Goal: Navigation & Orientation: Find specific page/section

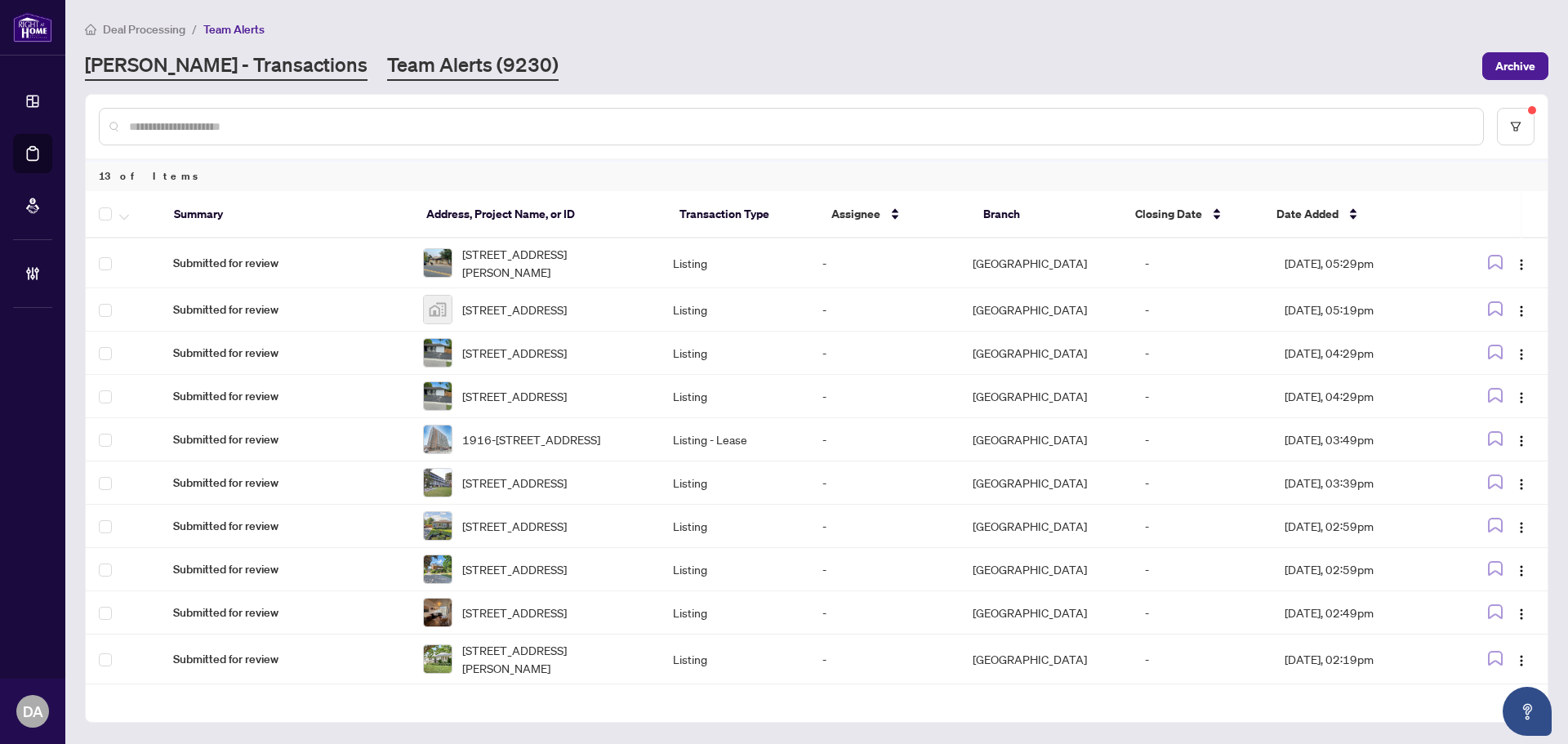
click at [215, 72] on link "[PERSON_NAME] - Transactions" at bounding box center [226, 66] width 283 height 30
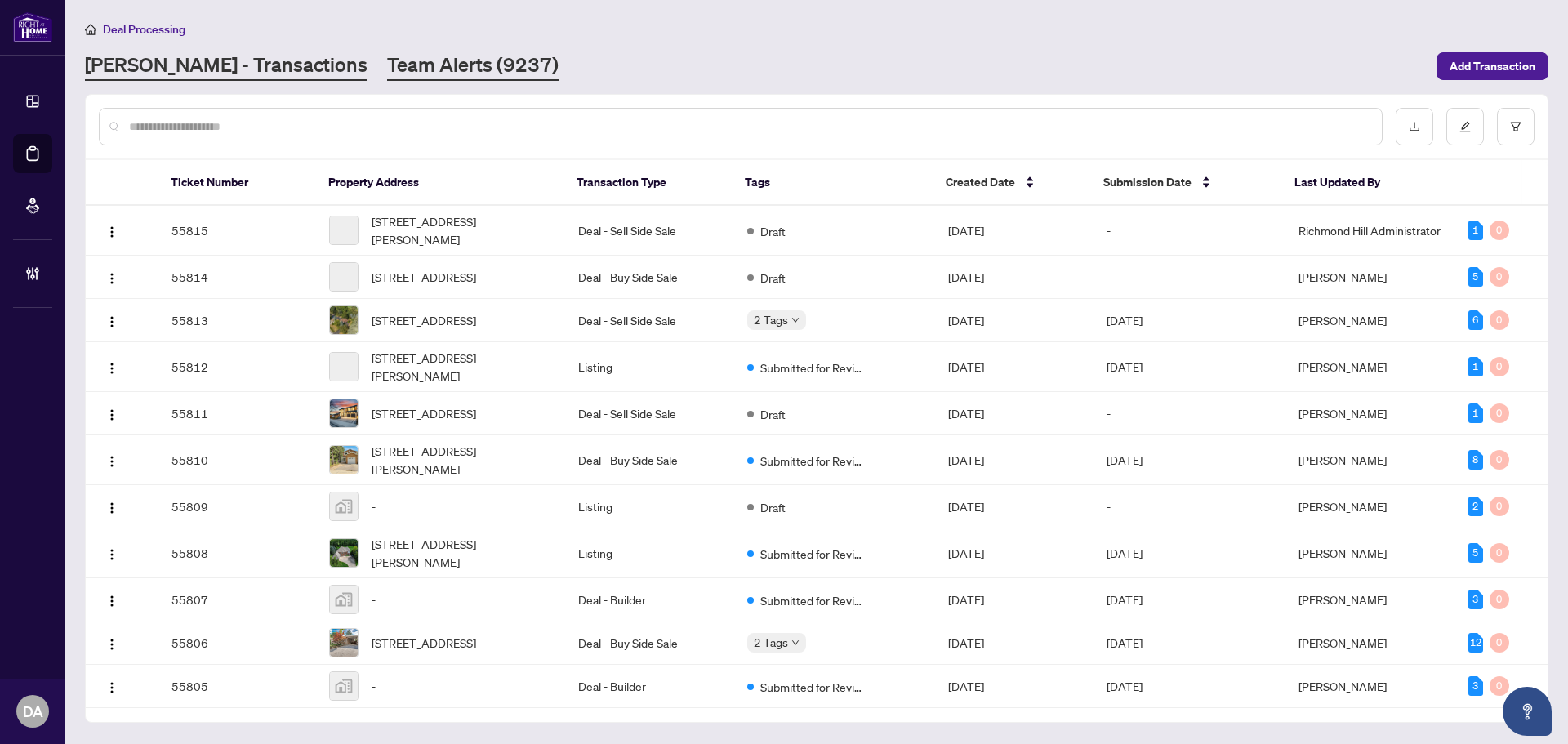
click at [387, 66] on link "Team Alerts (9237)" at bounding box center [473, 66] width 172 height 30
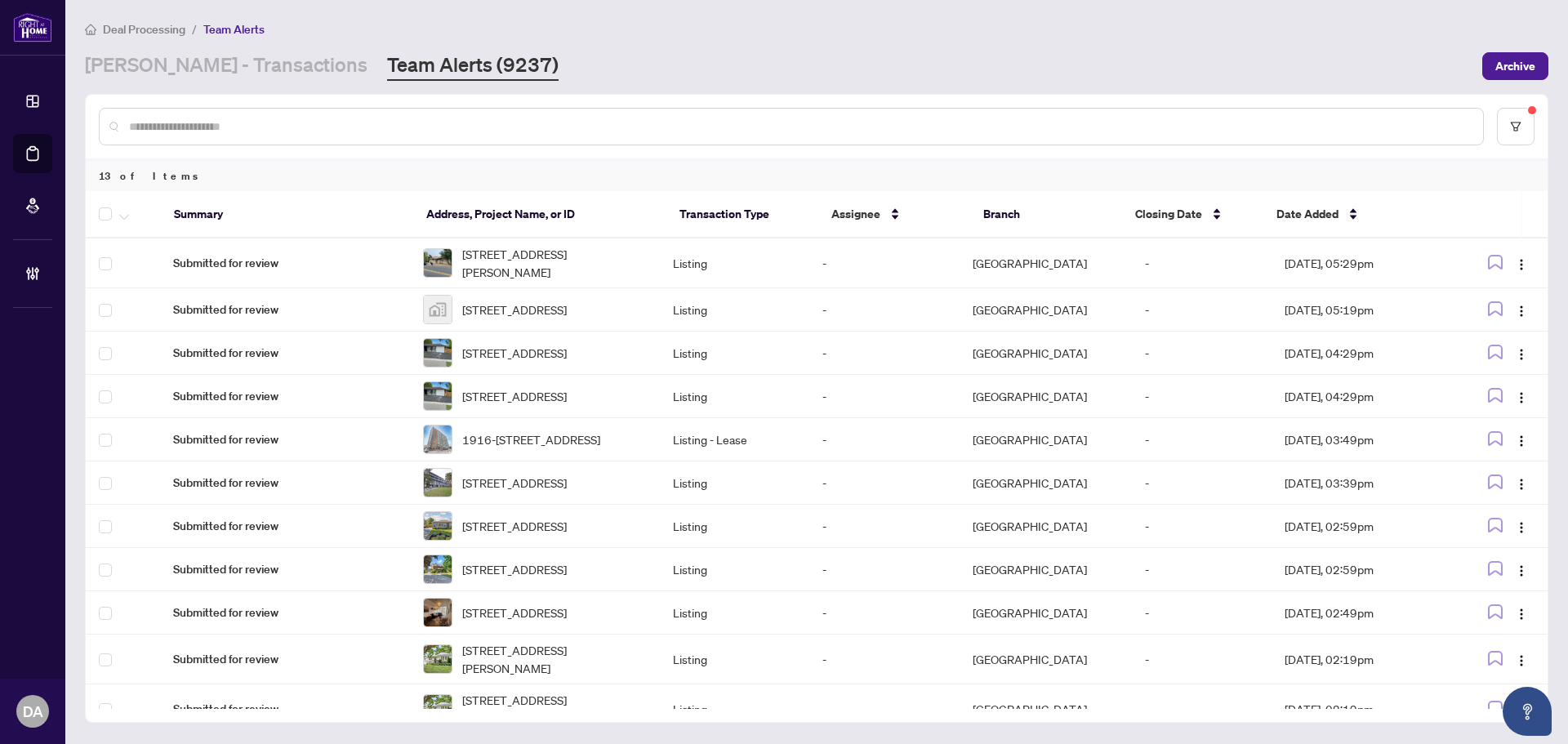
click at [207, 88] on main "Deal Processing / Team Alerts [PERSON_NAME] - Transactions Team Alerts (9237) A…" at bounding box center [816, 372] width 1502 height 744
click at [212, 74] on link "[PERSON_NAME] - Transactions" at bounding box center [226, 66] width 283 height 30
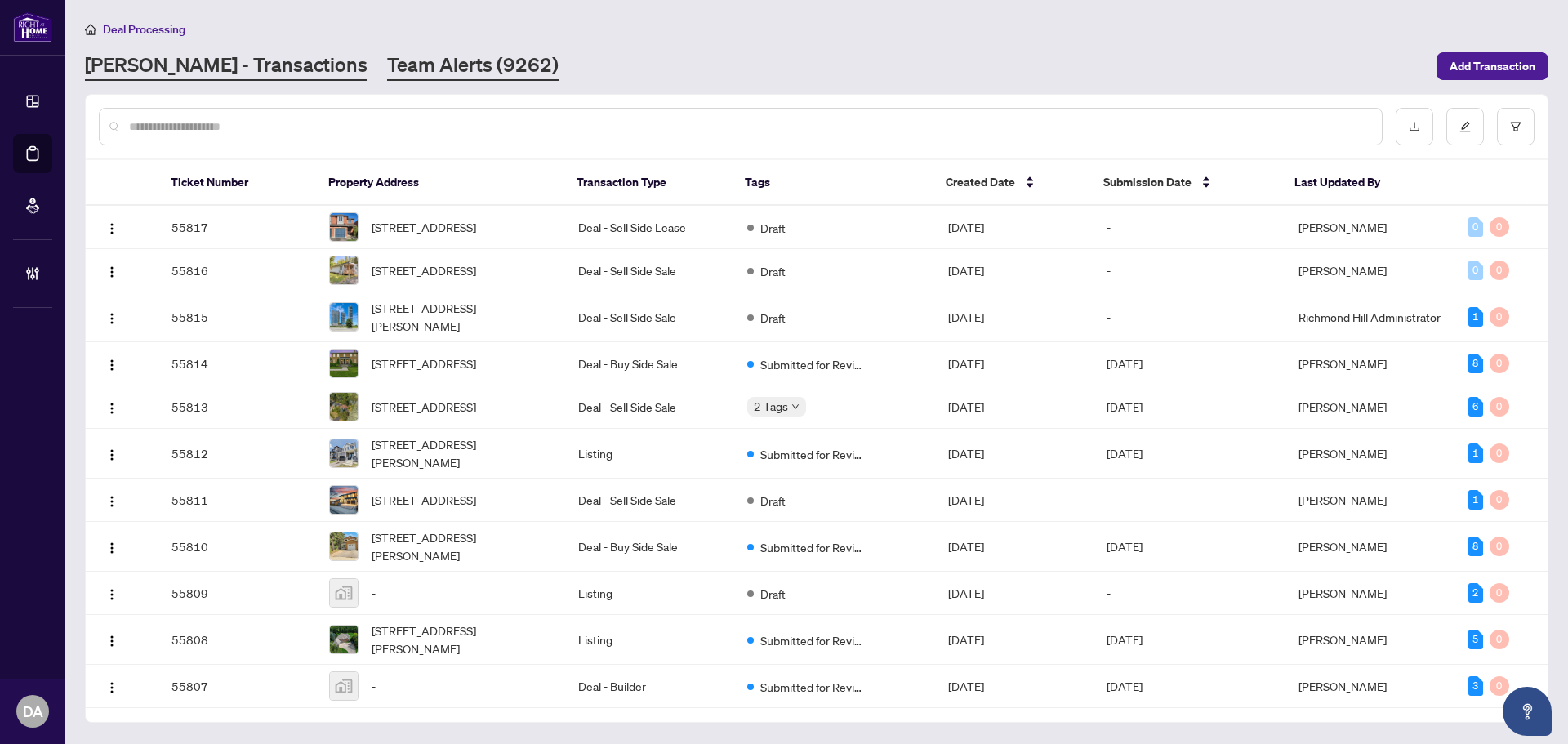
click at [387, 75] on link "Team Alerts (9262)" at bounding box center [473, 66] width 172 height 30
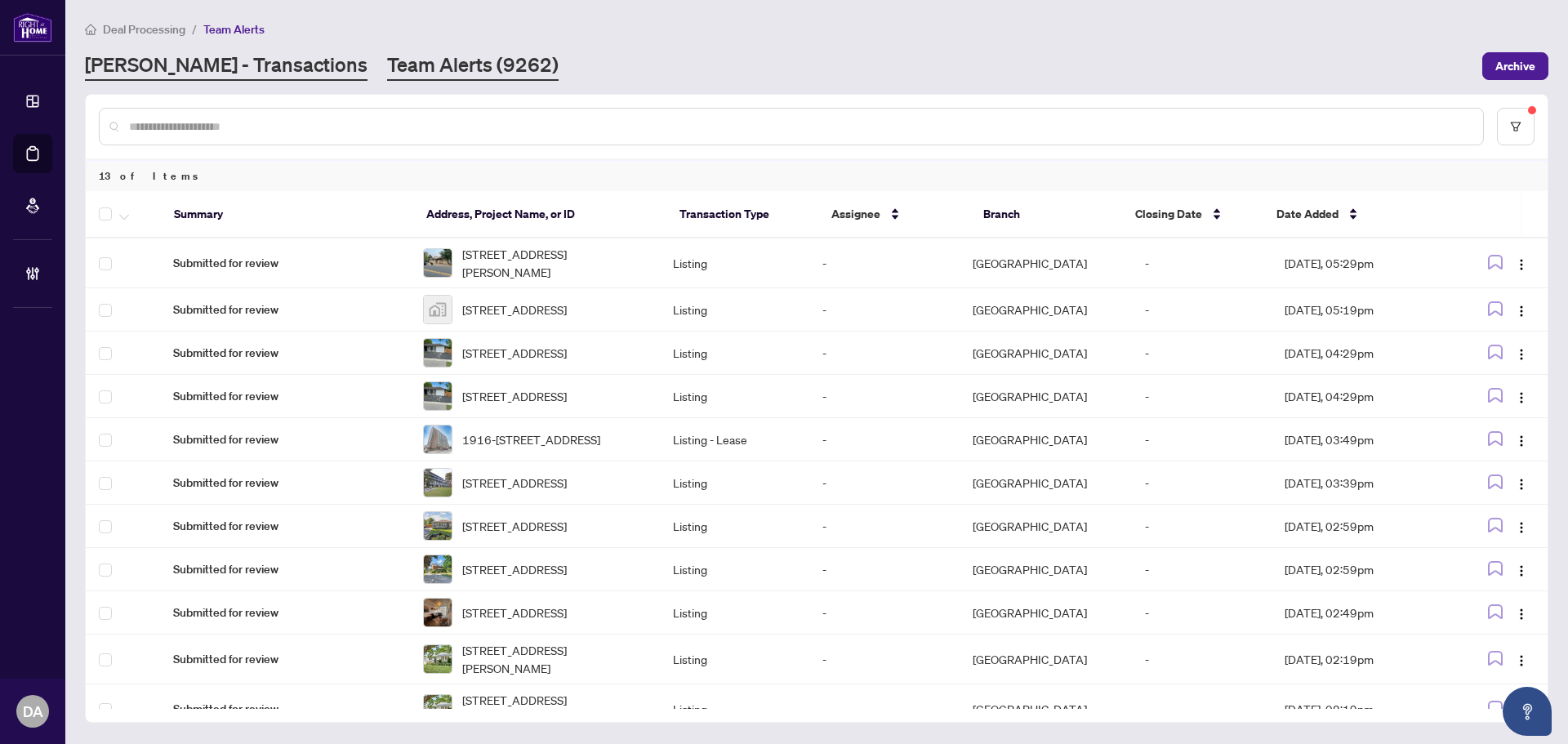
click at [223, 58] on link "[PERSON_NAME] - Transactions" at bounding box center [226, 66] width 283 height 30
